Goal: Task Accomplishment & Management: Manage account settings

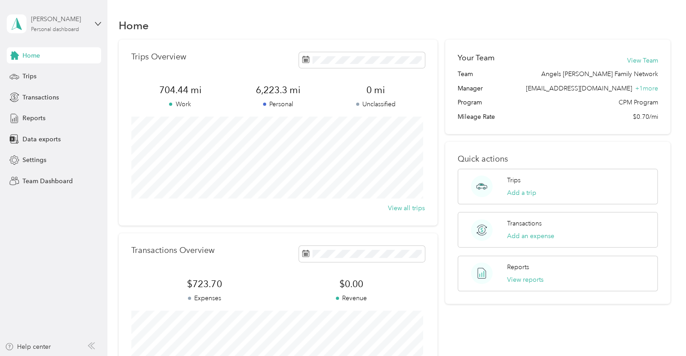
click at [35, 19] on div "[PERSON_NAME]" at bounding box center [59, 18] width 56 height 9
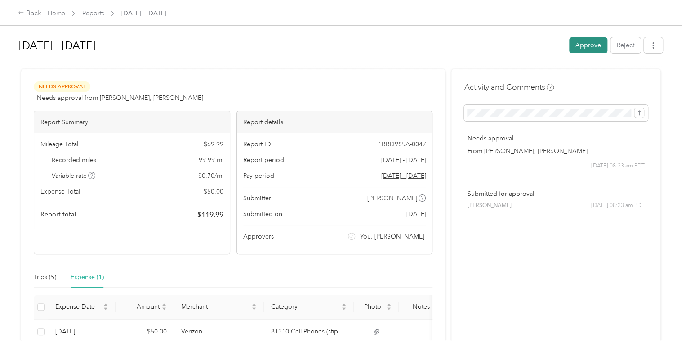
click at [582, 45] on button "Approve" at bounding box center [588, 45] width 38 height 16
